Goal: Transaction & Acquisition: Purchase product/service

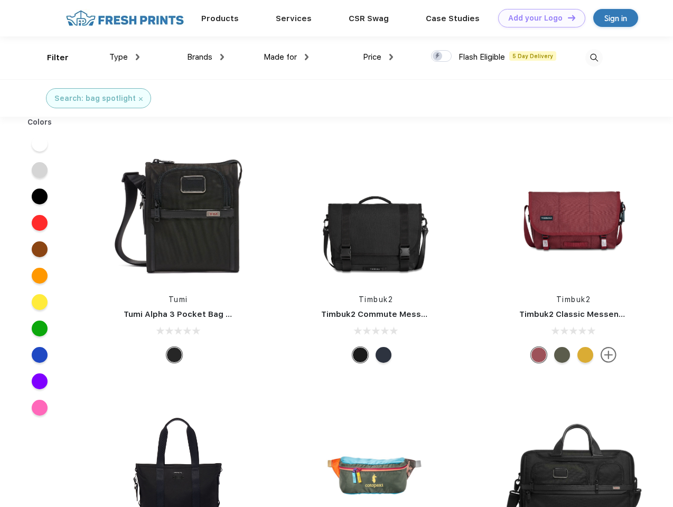
click at [538, 18] on link "Add your Logo Design Tool" at bounding box center [541, 18] width 87 height 18
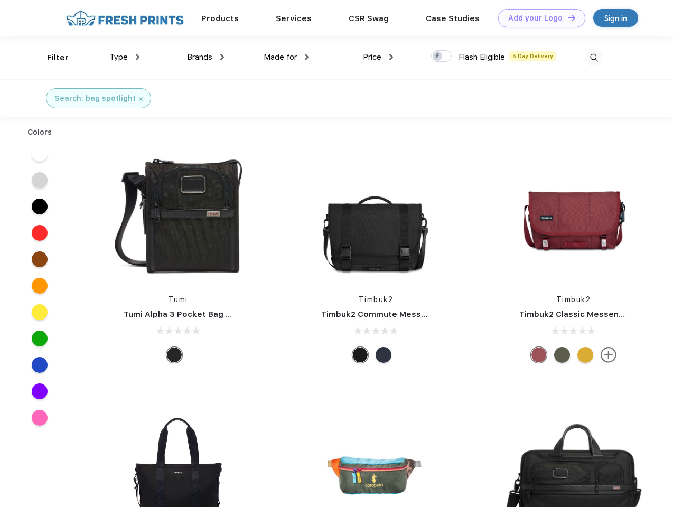
click at [0, 0] on div "Design Tool" at bounding box center [0, 0] width 0 height 0
click at [567, 17] on link "Add your Logo Design Tool" at bounding box center [541, 18] width 87 height 18
click at [51, 58] on div "Filter" at bounding box center [58, 58] width 22 height 12
click at [125, 57] on span "Type" at bounding box center [118, 57] width 18 height 10
click at [206, 57] on span "Brands" at bounding box center [199, 57] width 25 height 10
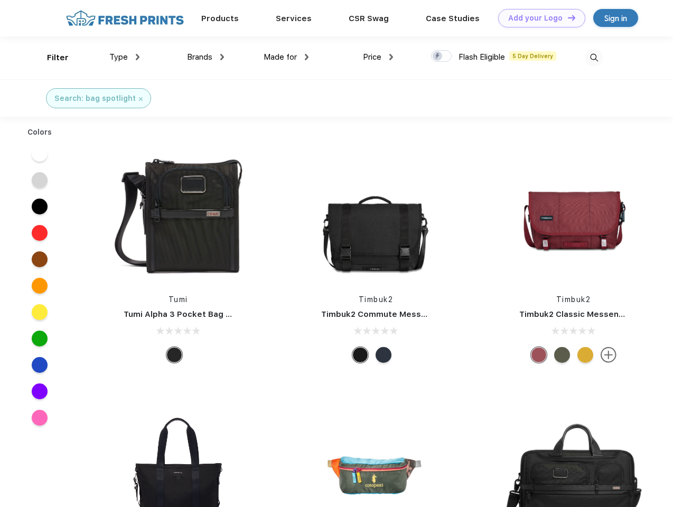
click at [286, 57] on span "Made for" at bounding box center [280, 57] width 33 height 10
click at [378, 57] on span "Price" at bounding box center [372, 57] width 18 height 10
click at [442, 57] on div at bounding box center [441, 56] width 21 height 12
click at [438, 57] on input "checkbox" at bounding box center [434, 53] width 7 height 7
click at [594, 58] on img at bounding box center [593, 57] width 17 height 17
